Goal: Transaction & Acquisition: Purchase product/service

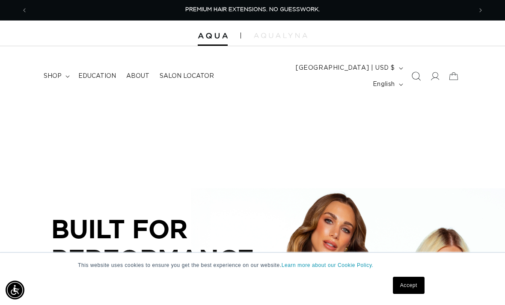
click at [413, 72] on icon "Search" at bounding box center [415, 76] width 9 height 9
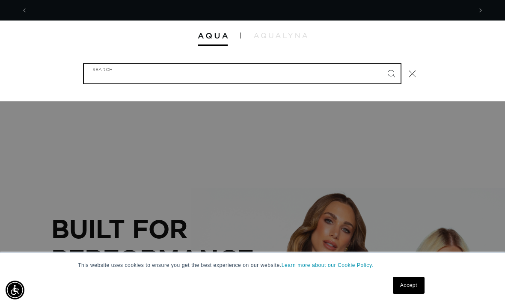
scroll to position [0, 444]
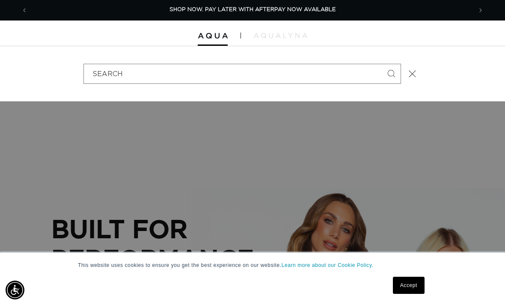
click at [450, 62] on div "Search" at bounding box center [252, 73] width 505 height 55
click at [408, 70] on icon "Close" at bounding box center [412, 74] width 8 height 8
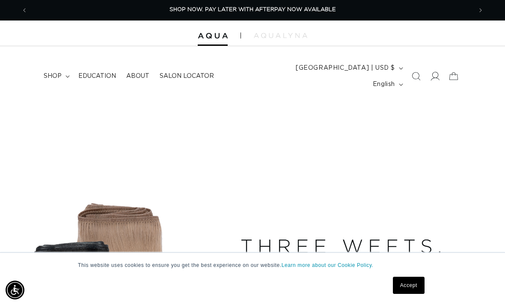
click at [434, 67] on span at bounding box center [434, 76] width 19 height 19
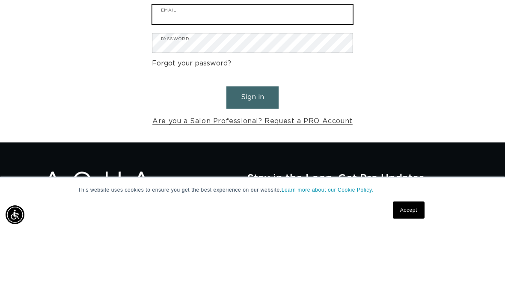
type input "nnesses09@gmail.com"
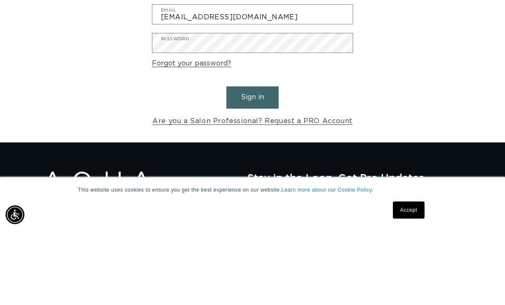
click at [252, 162] on button "Sign in" at bounding box center [252, 173] width 52 height 22
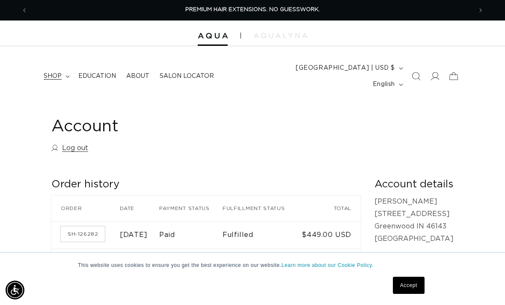
click at [59, 72] on span "shop" at bounding box center [53, 76] width 18 height 8
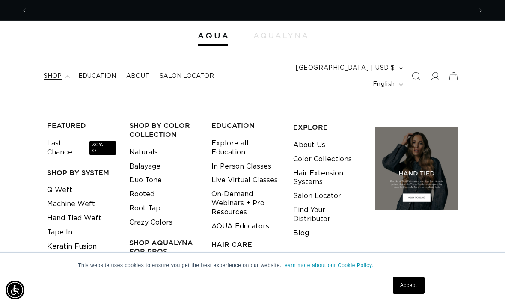
scroll to position [0, 444]
click at [84, 239] on link "Keratin Fusion" at bounding box center [72, 246] width 50 height 14
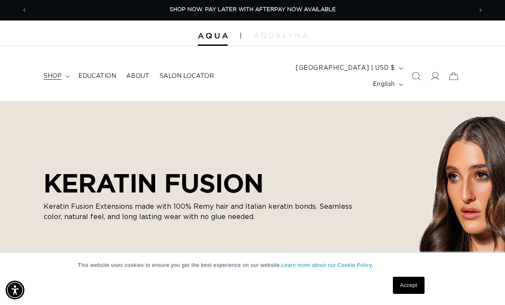
click at [65, 75] on icon at bounding box center [67, 76] width 4 height 3
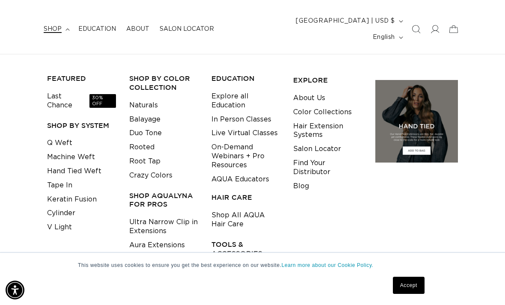
scroll to position [0, 444]
click at [229, 264] on link "Shop All Tools & Accessories" at bounding box center [245, 275] width 69 height 23
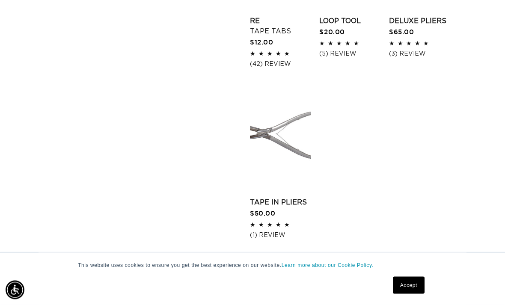
scroll to position [1191, 0]
click at [387, 268] on span "Next page" at bounding box center [390, 273] width 6 height 10
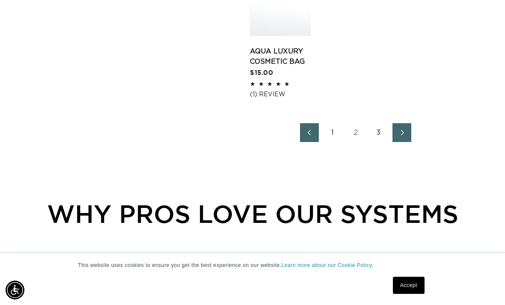
click at [395, 123] on link "Next page" at bounding box center [401, 132] width 19 height 19
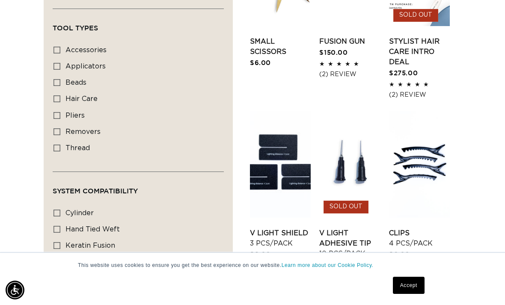
scroll to position [0, 444]
click at [426, 228] on link "Clips 4 pcs/pack" at bounding box center [419, 238] width 61 height 21
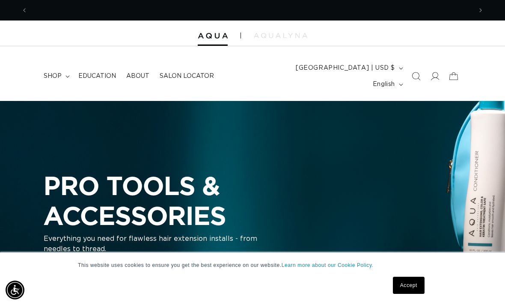
scroll to position [0, 888]
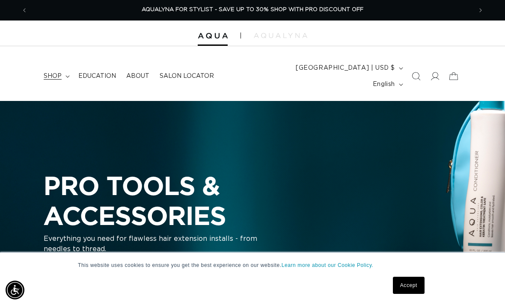
click at [54, 67] on summary "shop" at bounding box center [55, 76] width 35 height 18
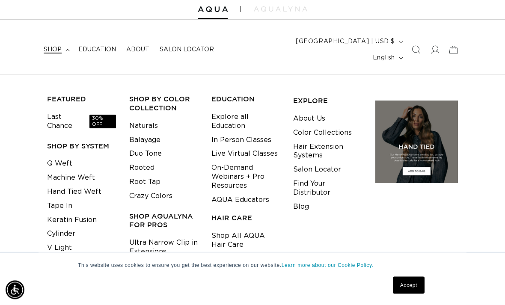
scroll to position [27, 0]
click at [85, 213] on link "Keratin Fusion" at bounding box center [72, 220] width 50 height 14
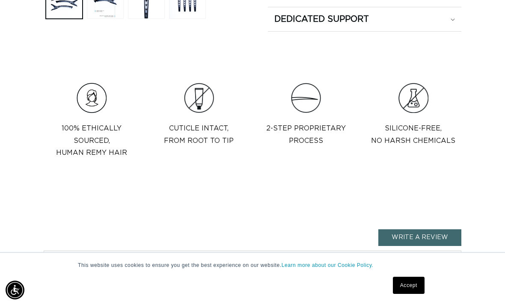
scroll to position [0, 444]
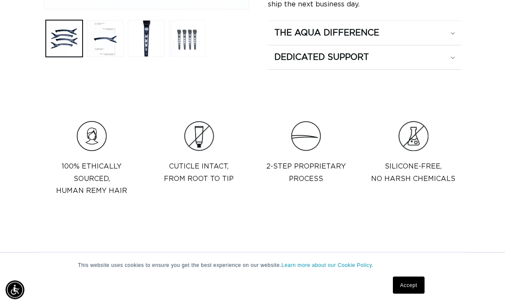
click at [186, 51] on button "Load image 4 in gallery view" at bounding box center [187, 39] width 37 height 37
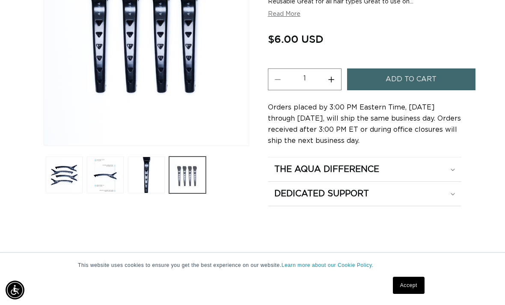
scroll to position [0, 888]
click at [70, 193] on button "Load image 1 in gallery view" at bounding box center [64, 175] width 37 height 37
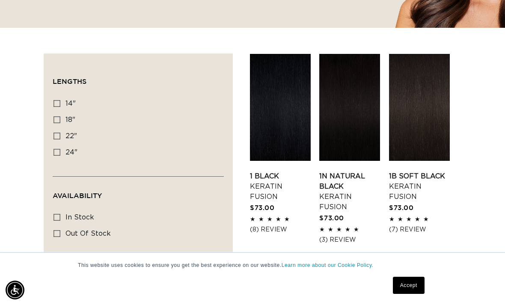
scroll to position [267, 0]
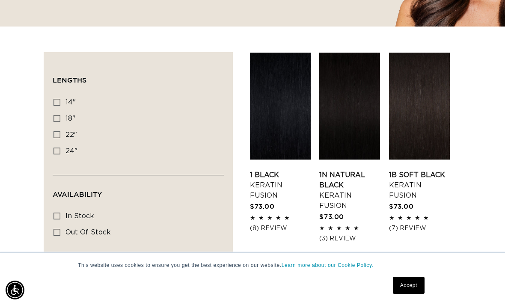
click at [57, 99] on icon at bounding box center [56, 102] width 7 height 7
click at [57, 99] on input "14" 14" (20 products)" at bounding box center [56, 102] width 7 height 7
checkbox input "true"
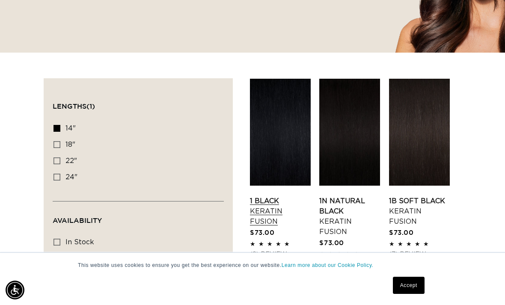
scroll to position [0, 444]
click at [280, 196] on link "1 Black Keratin Fusion" at bounding box center [280, 211] width 61 height 31
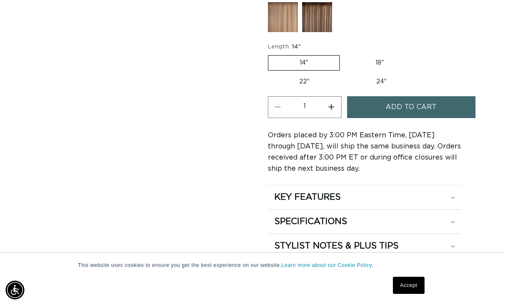
scroll to position [0, 444]
click at [326, 102] on button "Increase quantity for 1 Black - Keratin Fusion" at bounding box center [331, 107] width 19 height 22
click at [326, 101] on button "Increase quantity for 1 Black - Keratin Fusion" at bounding box center [331, 107] width 19 height 22
click at [273, 102] on button "Decrease quantity for 1 Black - Keratin Fusion" at bounding box center [277, 107] width 19 height 22
type input "2"
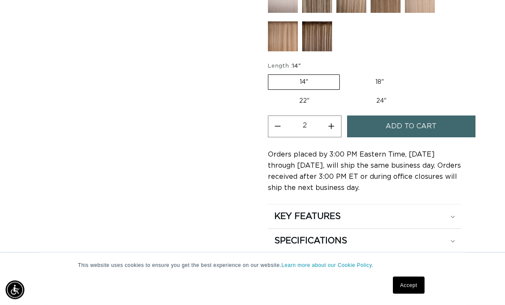
click at [400, 124] on span "Add to cart" at bounding box center [410, 127] width 51 height 22
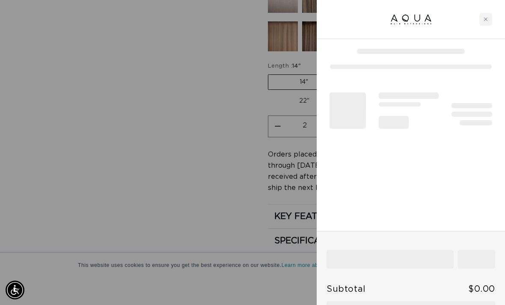
scroll to position [0, 888]
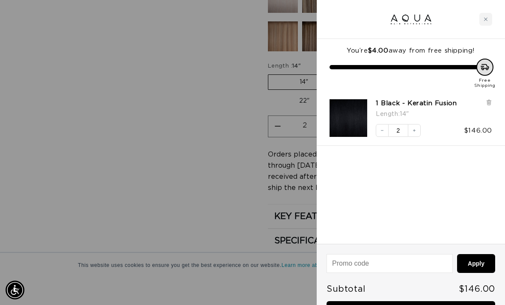
click at [192, 138] on div at bounding box center [252, 152] width 505 height 305
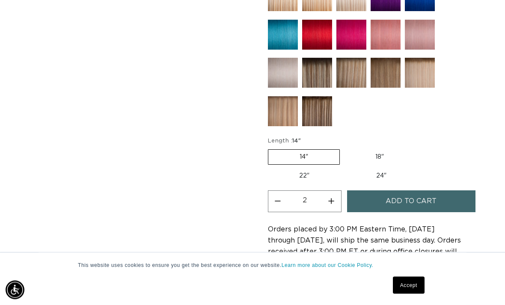
click at [389, 154] on label "18" Variant sold out or unavailable" at bounding box center [379, 157] width 71 height 15
click at [344, 148] on input "18" Variant sold out or unavailable" at bounding box center [344, 148] width 0 height 0
radio input "true"
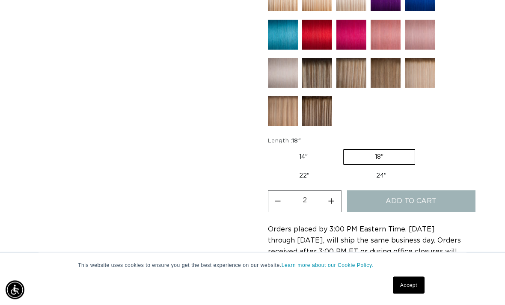
scroll to position [532, 0]
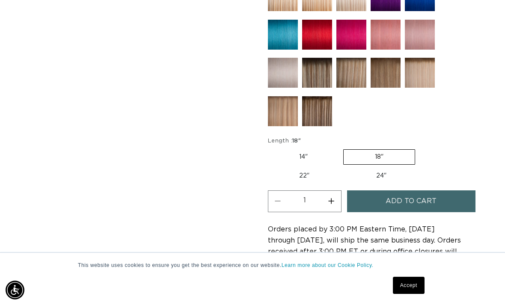
click at [333, 196] on button "Increase quantity for 1 Black - Keratin Fusion" at bounding box center [331, 201] width 19 height 22
type input "3"
click at [389, 197] on span "Add to cart" at bounding box center [410, 201] width 51 height 22
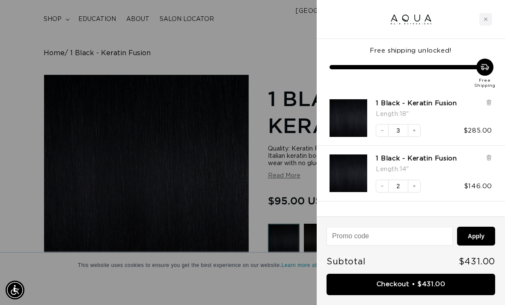
scroll to position [0, 444]
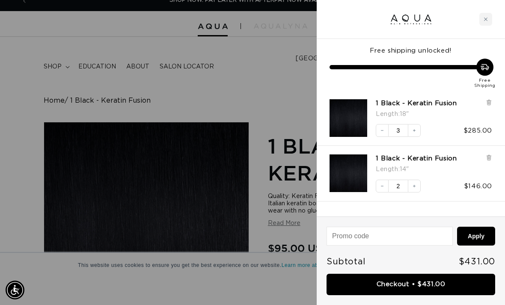
click at [482, 17] on div "Close cart" at bounding box center [485, 19] width 13 height 13
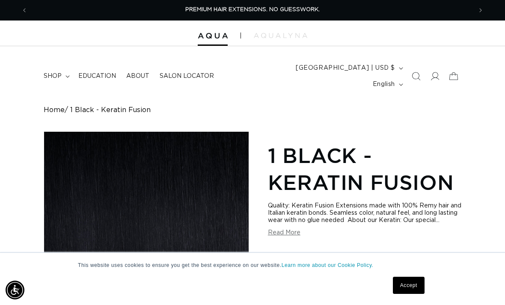
scroll to position [0, 0]
